Goal: Transaction & Acquisition: Purchase product/service

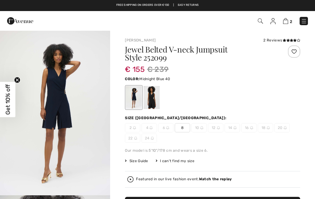
checkbox input "true"
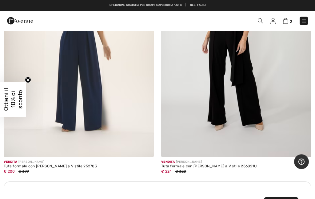
scroll to position [2986, 0]
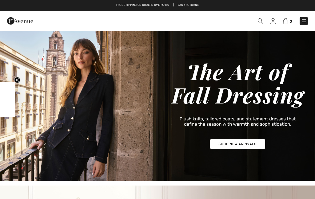
scroll to position [603, 0]
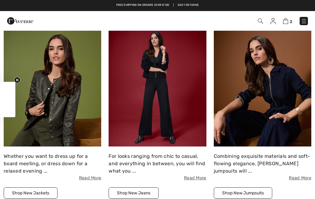
checkbox input "true"
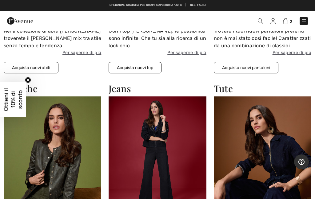
scroll to position [534, 0]
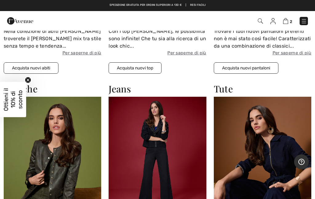
click at [141, 172] on img at bounding box center [156, 156] width 97 height 119
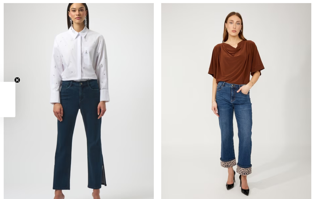
checkbox input "true"
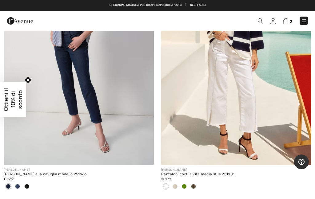
scroll to position [3263, 0]
click at [185, 184] on span at bounding box center [184, 186] width 5 height 5
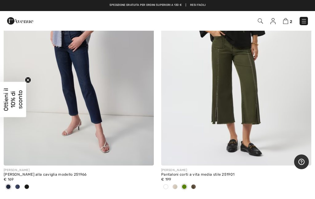
click at [194, 185] on span at bounding box center [193, 186] width 5 height 5
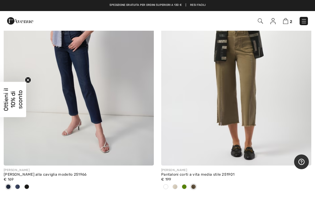
click at [164, 186] on span at bounding box center [165, 186] width 5 height 5
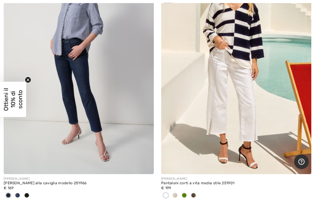
scroll to position [3255, 0]
click at [172, 191] on div at bounding box center [174, 196] width 9 height 10
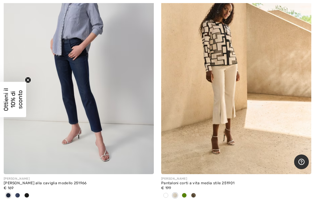
click at [196, 192] on div at bounding box center [193, 196] width 9 height 10
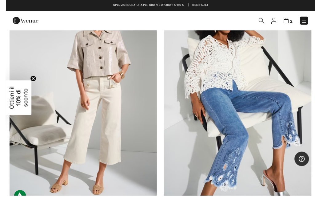
scroll to position [6052, 0]
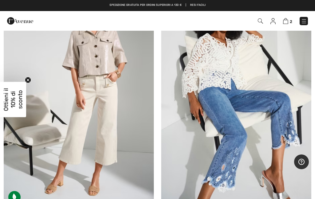
click at [205, 133] on img at bounding box center [236, 95] width 150 height 225
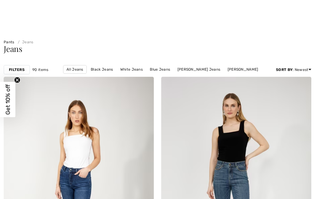
scroll to position [6470, 0]
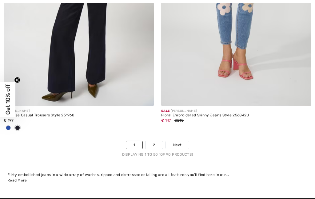
checkbox input "true"
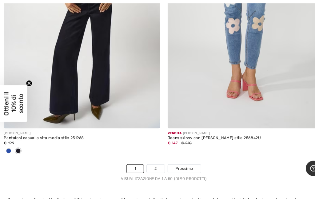
scroll to position [6448, 0]
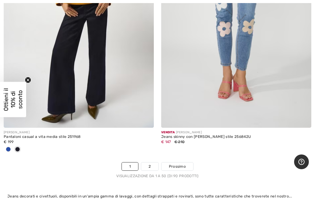
click at [151, 163] on link "2" at bounding box center [149, 167] width 17 height 8
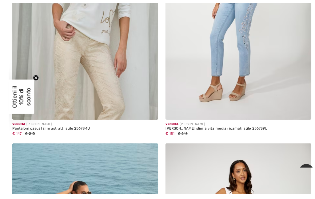
scroll to position [185, 0]
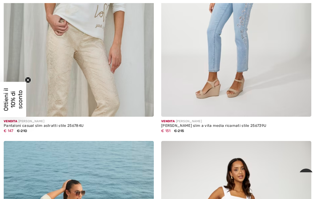
click at [197, 100] on img at bounding box center [236, 4] width 150 height 225
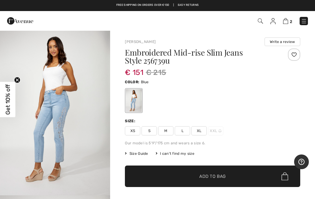
checkbox input "true"
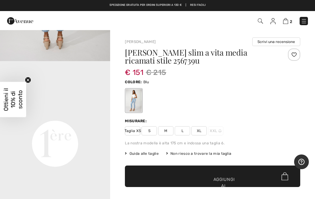
scroll to position [329, 0]
click at [165, 131] on font "M" at bounding box center [165, 131] width 3 height 4
click at [156, 177] on span "✔ Aggiunto al carrello Aggiungi al carrello" at bounding box center [212, 177] width 175 height 22
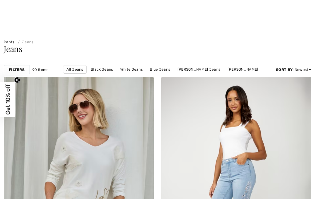
checkbox input "true"
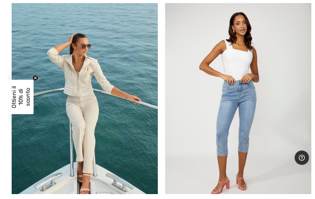
scroll to position [344, 0]
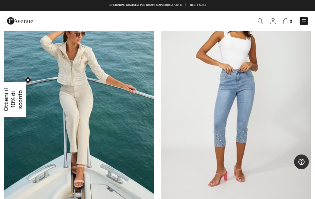
click at [216, 140] on img at bounding box center [236, 94] width 150 height 225
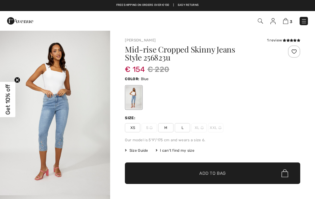
click at [165, 128] on span "M" at bounding box center [165, 127] width 15 height 9
click at [174, 178] on span "✔ Added to Bag Add to Bag" at bounding box center [212, 174] width 175 height 22
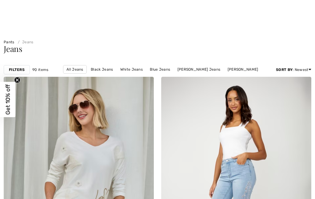
checkbox input "true"
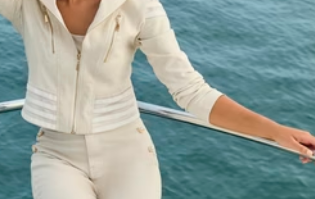
click at [68, 121] on img at bounding box center [79, 96] width 150 height 225
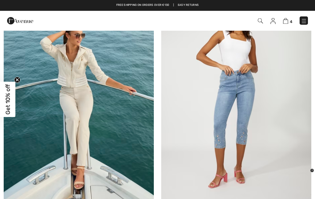
scroll to position [0, 0]
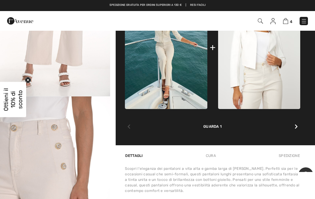
scroll to position [261, 0]
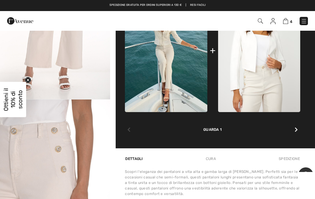
click at [296, 130] on icon at bounding box center [295, 129] width 3 height 5
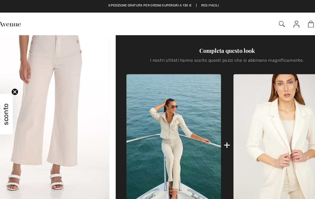
scroll to position [169, 0]
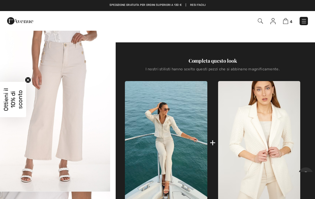
click at [32, 140] on img "2 / 8" at bounding box center [55, 109] width 110 height 165
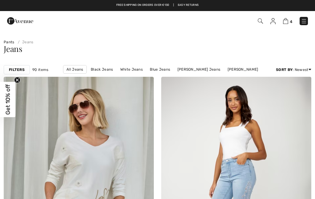
checkbox input "true"
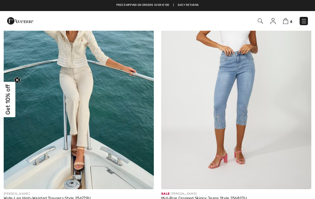
click at [219, 143] on img at bounding box center [236, 76] width 150 height 225
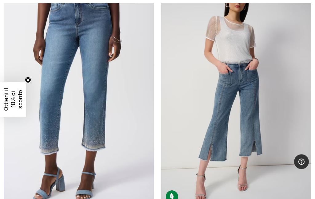
scroll to position [1663, 0]
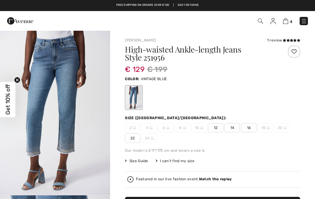
checkbox input "true"
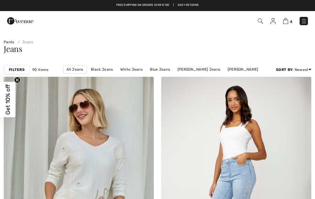
checkbox input "true"
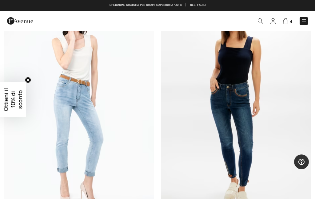
scroll to position [2164, 0]
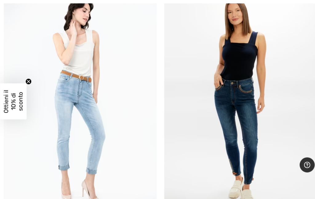
click at [61, 143] on img at bounding box center [79, 99] width 150 height 225
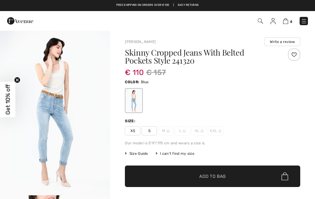
checkbox input "true"
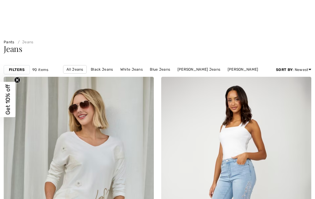
checkbox input "true"
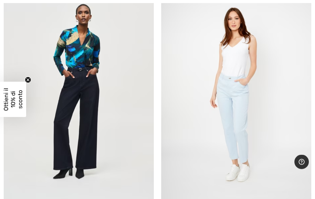
scroll to position [2929, 0]
click at [235, 123] on img at bounding box center [236, 92] width 150 height 225
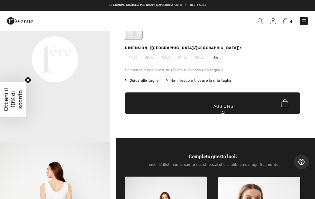
scroll to position [54, 0]
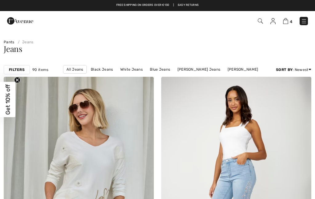
scroll to position [3212, 0]
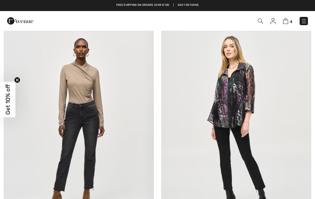
checkbox input "true"
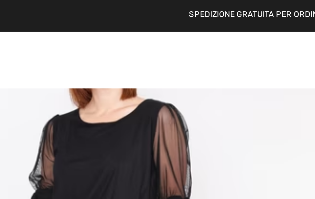
scroll to position [5053, 0]
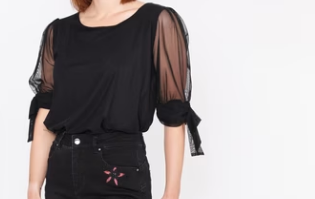
click at [30, 69] on img at bounding box center [79, 108] width 150 height 225
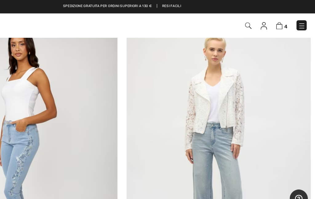
scroll to position [5742, 0]
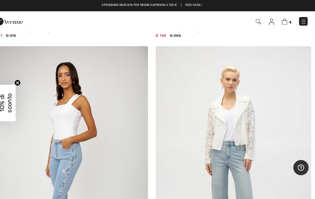
click at [212, 174] on img at bounding box center [236, 157] width 150 height 225
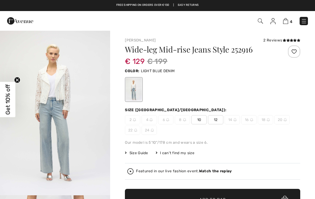
click at [195, 121] on span "10" at bounding box center [198, 119] width 15 height 9
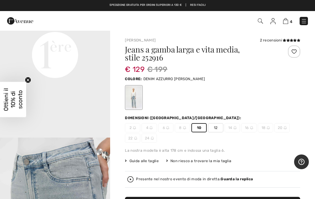
scroll to position [41, 0]
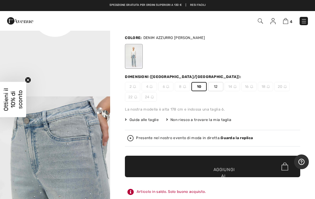
click at [151, 163] on span "✔ Aggiunto al carrello Aggiungi al carrello" at bounding box center [212, 167] width 175 height 22
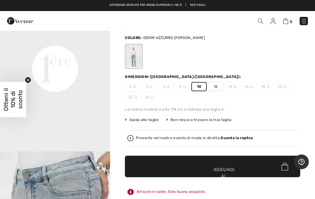
scroll to position [333, 0]
